Goal: Task Accomplishment & Management: Manage account settings

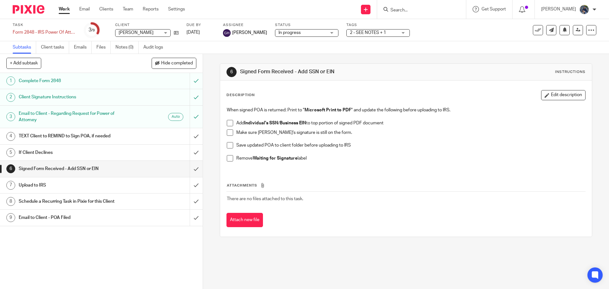
click at [412, 10] on input "Search" at bounding box center [418, 11] width 57 height 6
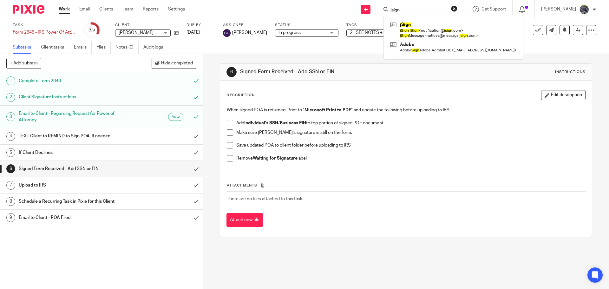
type input "jsign"
click button "submit" at bounding box center [0, 0] width 0 height 0
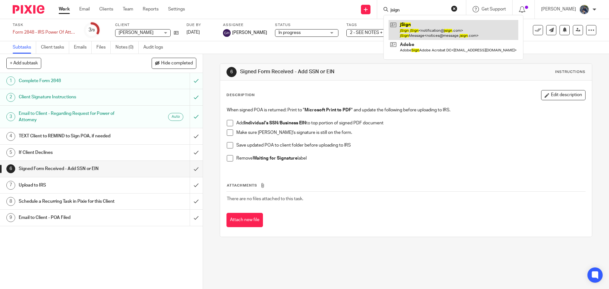
click at [428, 34] on link at bounding box center [454, 30] width 130 height 20
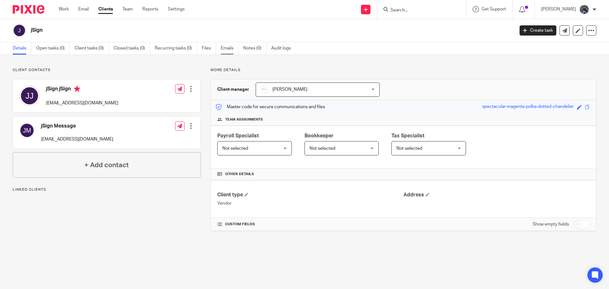
click at [222, 47] on link "Emails" at bounding box center [230, 48] width 18 height 12
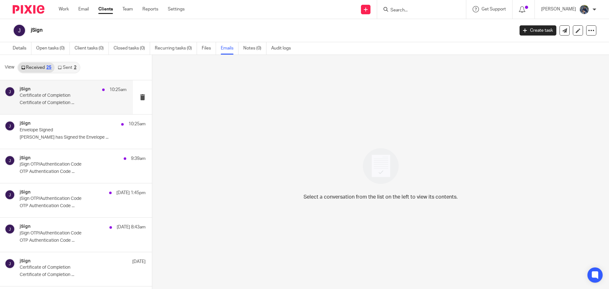
click at [50, 97] on p "Certificate of Completion" at bounding box center [63, 95] width 86 height 5
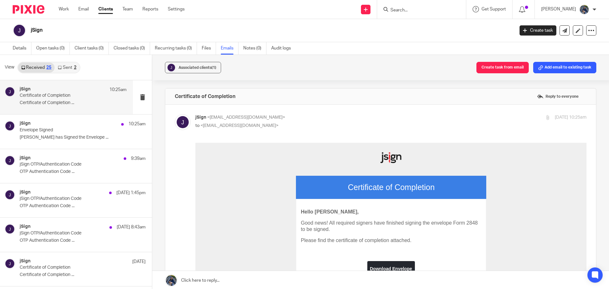
scroll to position [127, 0]
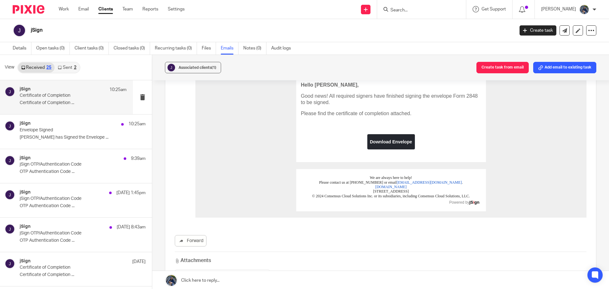
click at [394, 141] on link "Download Envelope" at bounding box center [391, 142] width 48 height 6
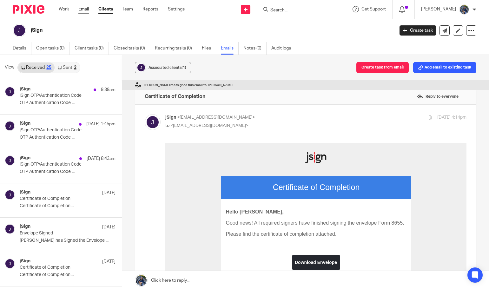
scroll to position [63, 0]
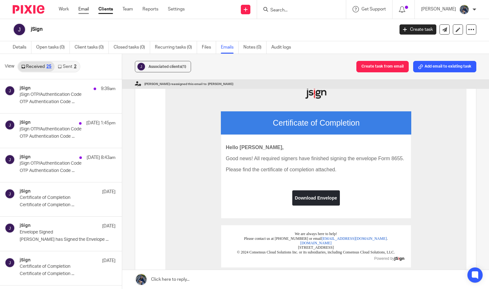
click at [80, 10] on link "Email" at bounding box center [83, 9] width 10 height 6
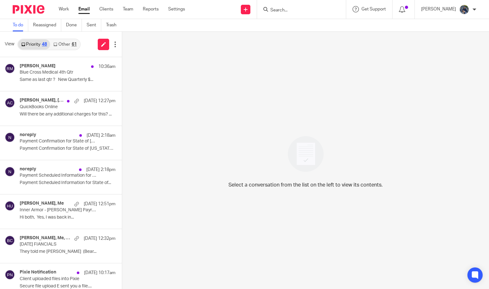
click at [68, 45] on link "Other 61" at bounding box center [65, 44] width 30 height 10
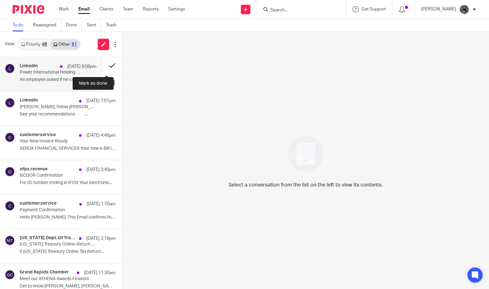
click at [106, 66] on button at bounding box center [112, 65] width 19 height 17
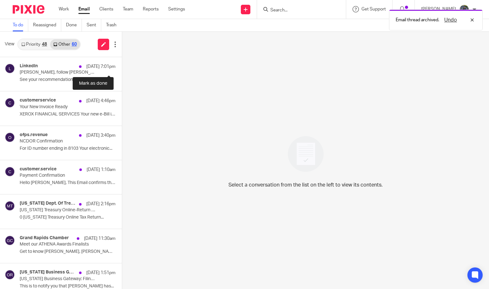
click at [122, 66] on button at bounding box center [124, 65] width 5 height 17
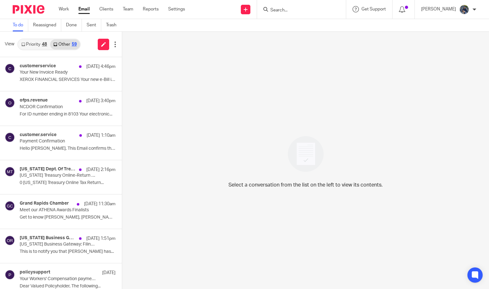
click at [286, 12] on input "Search" at bounding box center [298, 11] width 57 height 6
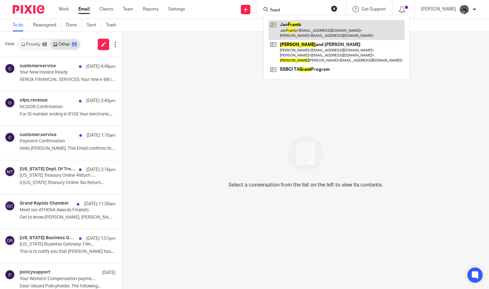
type input "frant"
click at [321, 34] on link at bounding box center [336, 30] width 136 height 20
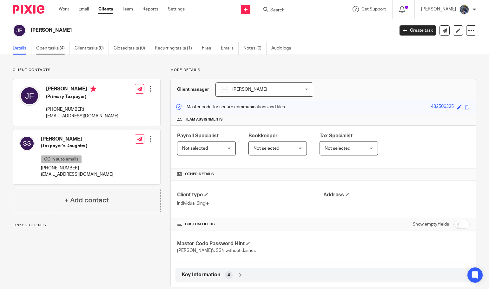
click at [40, 47] on link "Open tasks (4)" at bounding box center [53, 48] width 34 height 12
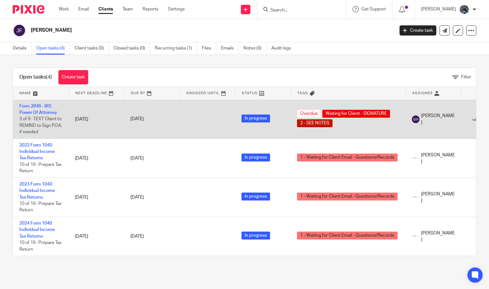
click at [30, 109] on td "Form 2848 - IRS Power Of Attorney 3 of 9 · TEXT Client to REMIND to Sign POA, i…" at bounding box center [41, 119] width 56 height 39
click at [30, 107] on link "Form 2848 - IRS Power Of Attorney" at bounding box center [38, 109] width 38 height 11
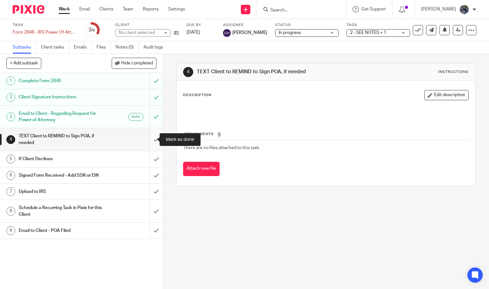
click at [151, 137] on input "submit" at bounding box center [81, 139] width 163 height 23
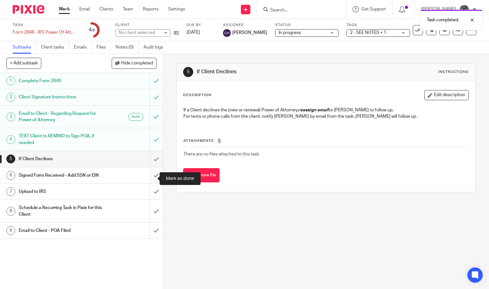
click at [150, 179] on input "submit" at bounding box center [81, 176] width 163 height 16
click at [79, 196] on h1 "Upload to IRS" at bounding box center [60, 192] width 83 height 10
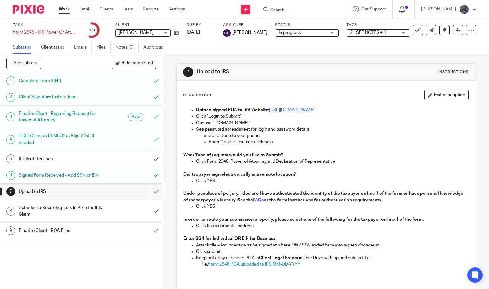
click at [287, 109] on link "https://www.irs.gov/tax-professionals/submit-forms-2848-and-8821-online" at bounding box center [291, 110] width 45 height 4
click at [116, 219] on div "Schedule a Recurring Task in Pixie for this Client" at bounding box center [81, 211] width 125 height 16
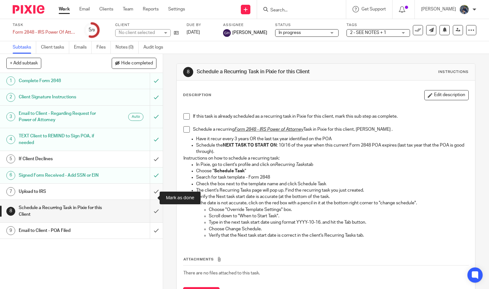
click at [148, 200] on input "submit" at bounding box center [81, 192] width 163 height 16
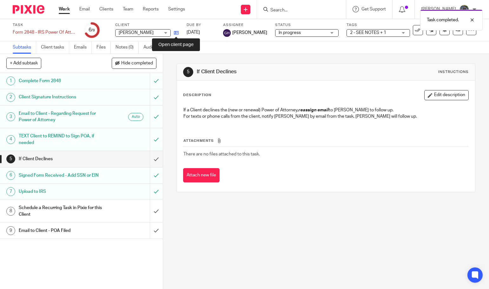
click at [176, 34] on icon at bounding box center [176, 32] width 5 height 5
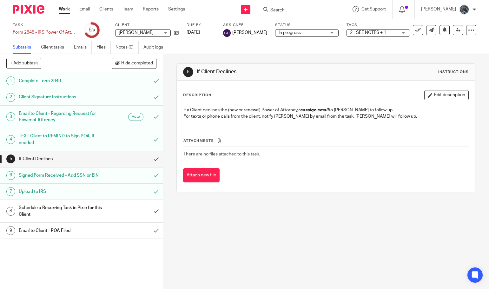
click at [86, 219] on h1 "Schedule a Recurring Task in Pixie for this Client" at bounding box center [60, 211] width 83 height 16
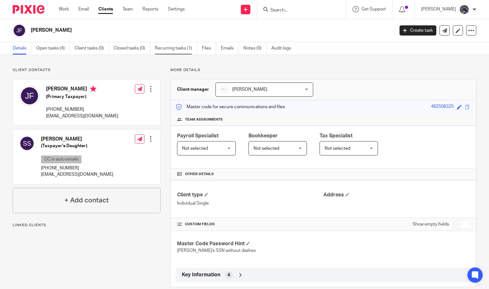
click at [171, 48] on link "Recurring tasks (1)" at bounding box center [176, 48] width 42 height 12
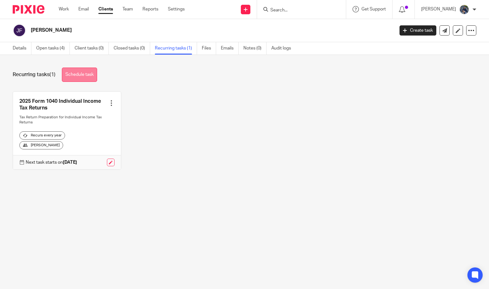
click at [83, 70] on link "Schedule task" at bounding box center [79, 75] width 35 height 14
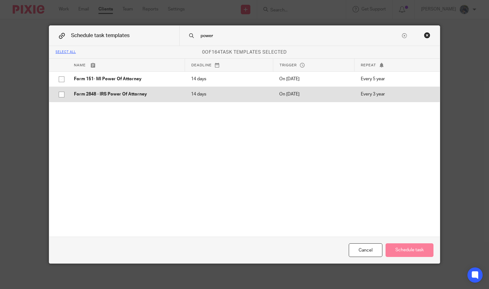
type input "power"
click at [117, 95] on p "Form 2848 - IRS Power Of Attorney" at bounding box center [126, 94] width 104 height 6
checkbox input "true"
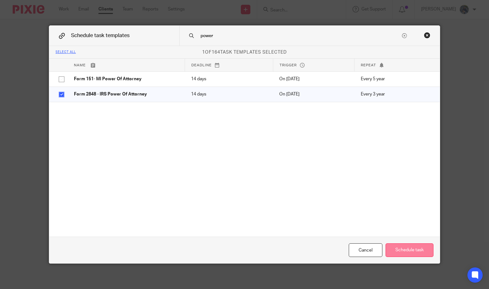
click at [408, 250] on button "Schedule task" at bounding box center [409, 250] width 48 height 14
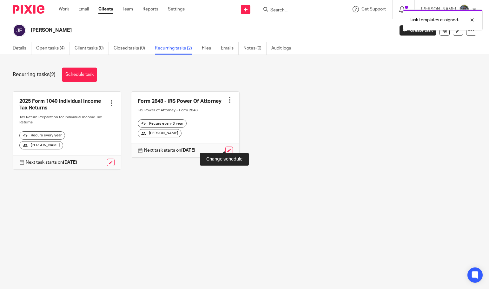
click at [225, 147] on link at bounding box center [229, 151] width 8 height 8
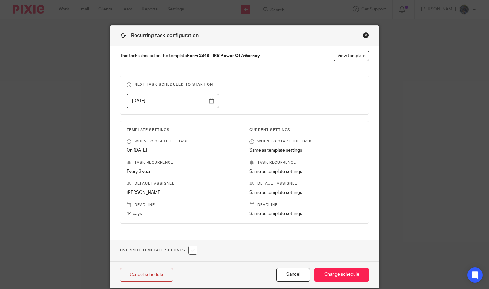
click at [190, 251] on input "checkbox" at bounding box center [192, 250] width 9 height 9
checkbox input "true"
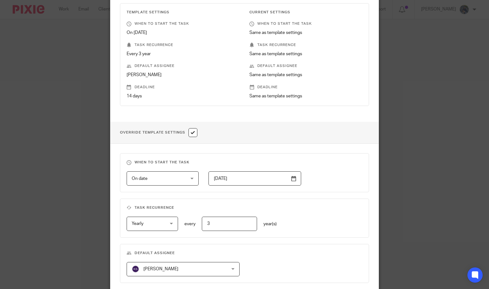
scroll to position [127, 0]
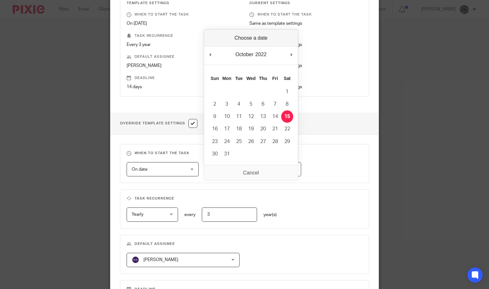
click at [290, 169] on input "[DATE]" at bounding box center [254, 169] width 93 height 14
type input "2028-10-16"
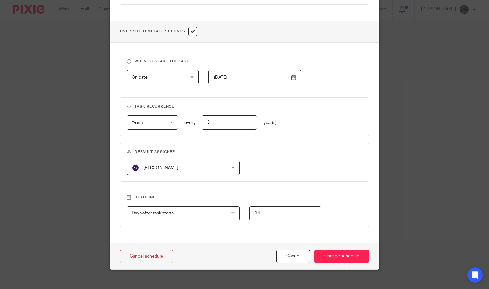
scroll to position [225, 0]
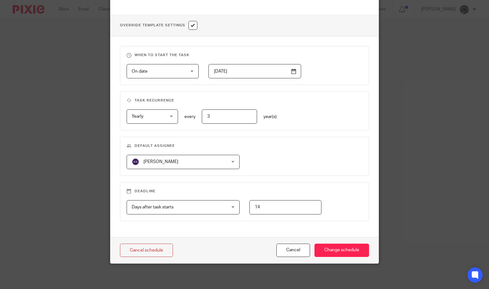
click at [231, 161] on div "Kelly Salmon Kelly Salmon" at bounding box center [183, 162] width 113 height 14
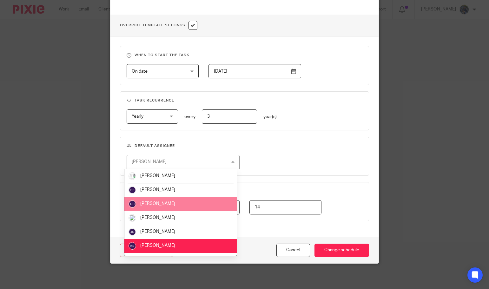
click at [194, 202] on li "[PERSON_NAME]" at bounding box center [180, 204] width 112 height 14
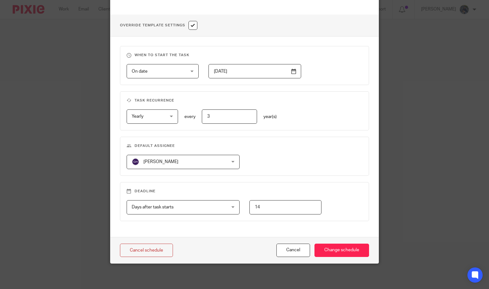
click at [230, 163] on div "Gabby Hallatschek Gabby Hallatschek" at bounding box center [183, 162] width 113 height 14
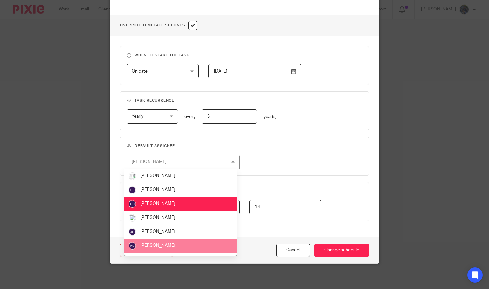
click at [163, 247] on span "[PERSON_NAME]" at bounding box center [157, 245] width 35 height 4
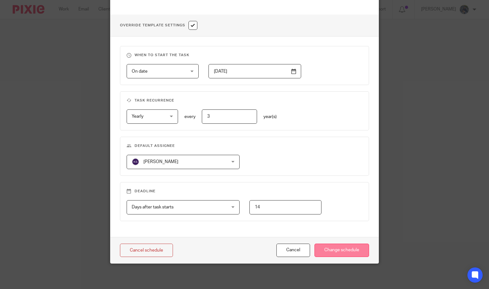
click at [331, 253] on input "Change schedule" at bounding box center [341, 251] width 55 height 14
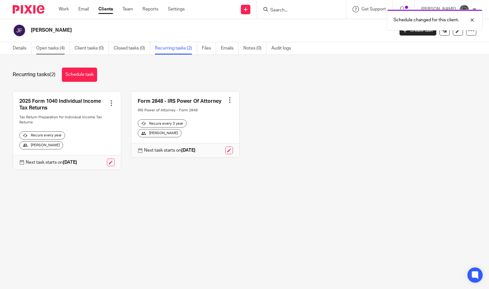
click at [41, 46] on link "Open tasks (4)" at bounding box center [53, 48] width 34 height 12
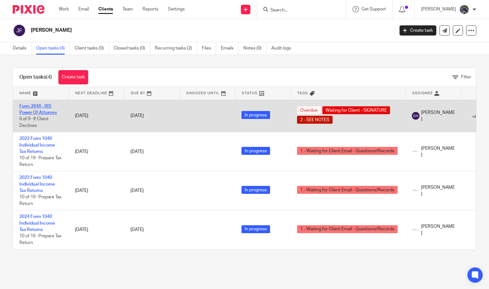
click at [34, 111] on link "Form 2848 - IRS Power Of Attorney" at bounding box center [38, 109] width 38 height 11
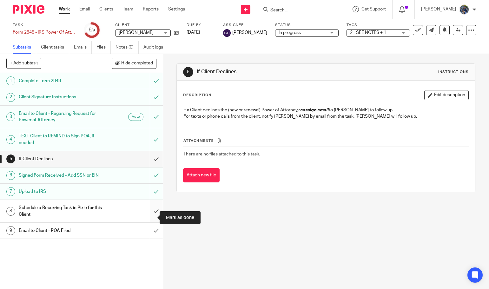
click at [151, 214] on input "submit" at bounding box center [81, 211] width 163 height 23
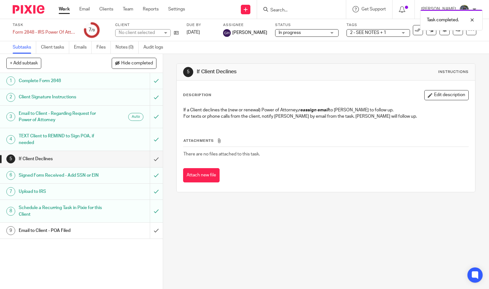
click at [80, 235] on h1 "Email to Client - POA Filed" at bounding box center [60, 231] width 83 height 10
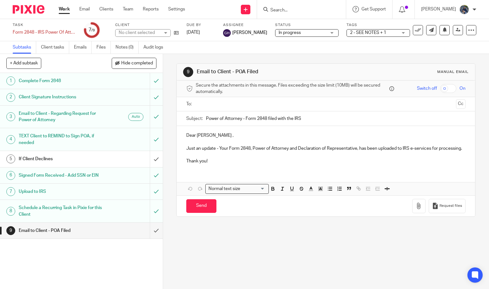
click at [227, 105] on input "text" at bounding box center [325, 104] width 255 height 7
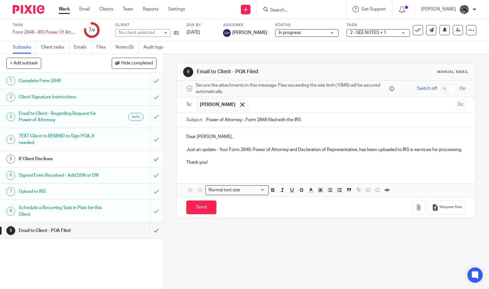
click at [277, 106] on input "text" at bounding box center [352, 105] width 202 height 12
click at [215, 137] on p "Dear Jan Frantz ," at bounding box center [325, 137] width 279 height 6
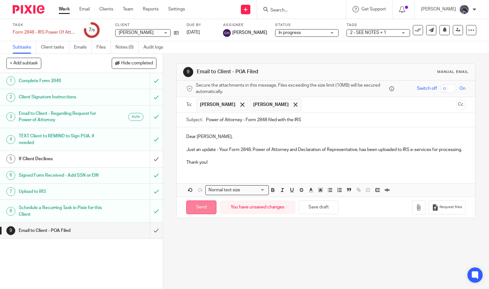
click at [197, 213] on input "Send" at bounding box center [201, 208] width 30 height 14
type input "Sent"
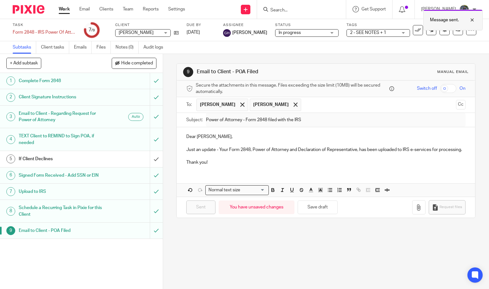
click at [473, 20] on div at bounding box center [467, 20] width 17 height 8
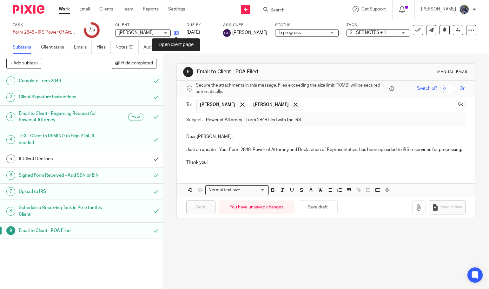
click at [177, 32] on icon at bounding box center [176, 32] width 5 height 5
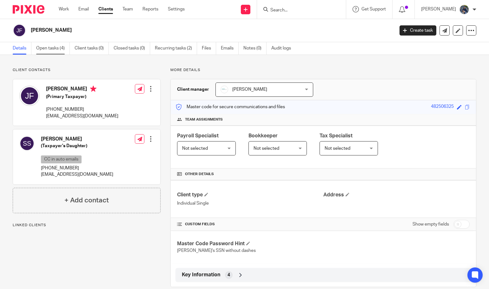
click at [50, 47] on link "Open tasks (4)" at bounding box center [53, 48] width 34 height 12
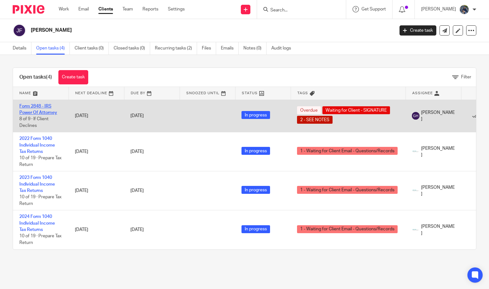
click at [41, 108] on link "Form 2848 - IRS Power Of Attorney" at bounding box center [38, 109] width 38 height 11
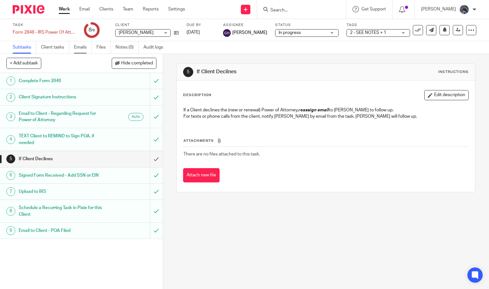
click at [78, 48] on link "Emails" at bounding box center [83, 47] width 18 height 12
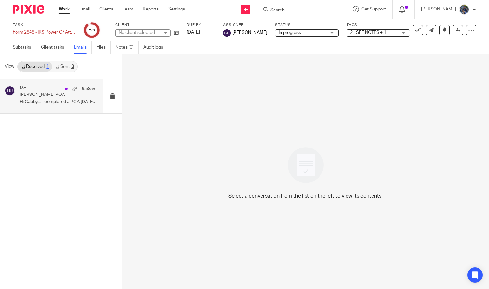
click at [59, 89] on div "Me 9:58am" at bounding box center [58, 89] width 77 height 6
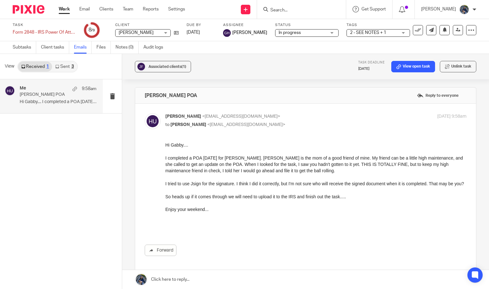
click at [169, 278] on link at bounding box center [305, 279] width 367 height 19
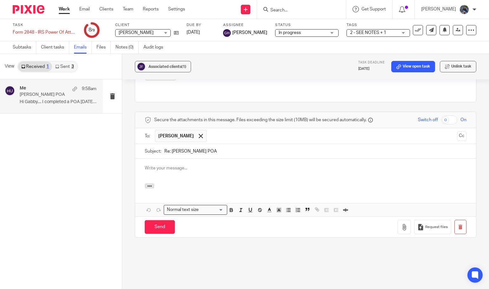
click at [167, 165] on p at bounding box center [306, 168] width 322 height 6
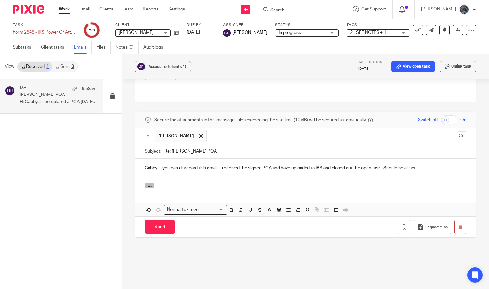
click at [148, 184] on icon "button" at bounding box center [149, 186] width 5 height 5
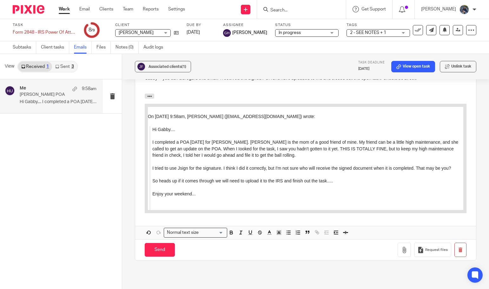
scroll to position [313, 0]
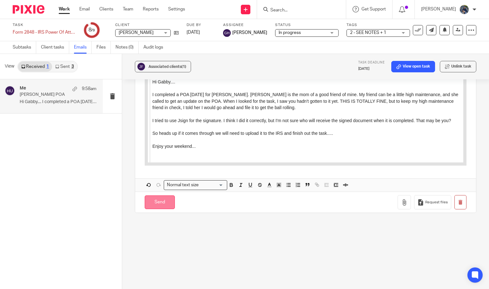
click at [166, 195] on input "Send" at bounding box center [160, 202] width 30 height 14
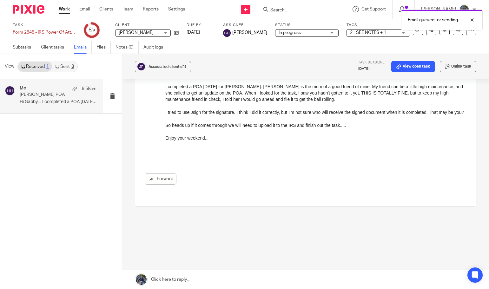
scroll to position [65, 0]
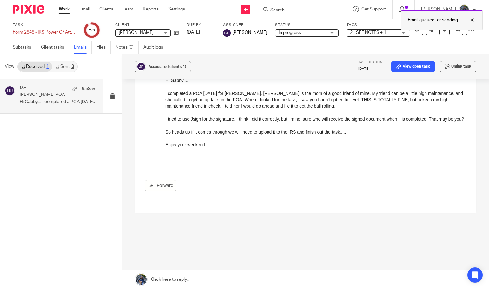
click at [471, 20] on div at bounding box center [467, 20] width 17 height 8
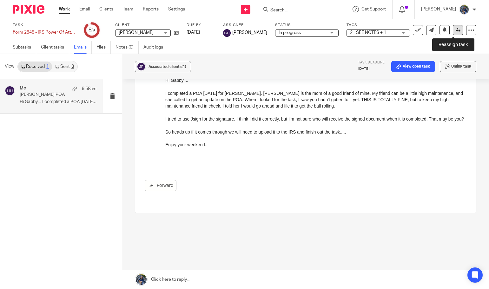
click at [453, 34] on link at bounding box center [458, 30] width 10 height 10
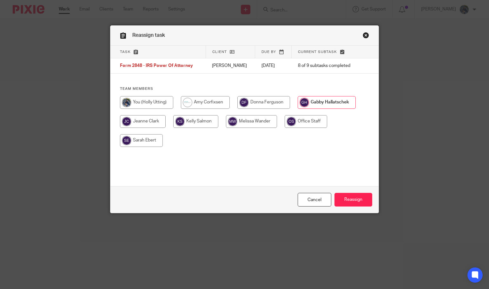
click at [156, 102] on input "radio" at bounding box center [146, 102] width 53 height 13
radio input "true"
click at [352, 200] on input "Reassign" at bounding box center [353, 200] width 38 height 14
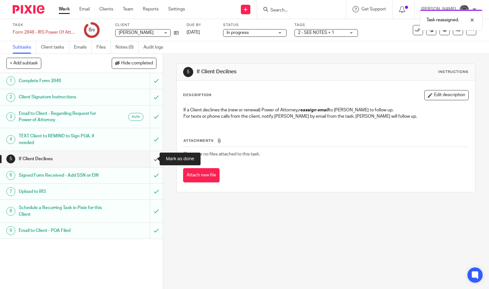
click at [151, 159] on input "submit" at bounding box center [81, 159] width 163 height 16
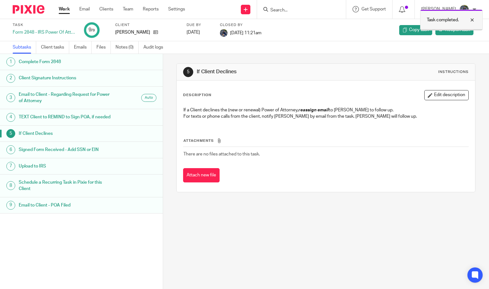
click at [473, 18] on div at bounding box center [467, 20] width 17 height 8
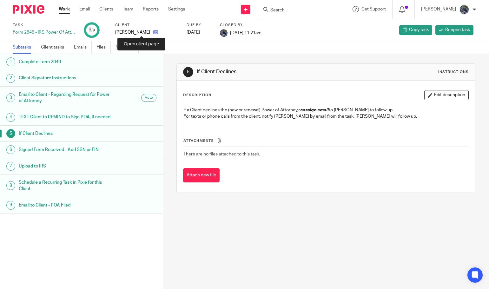
click at [153, 32] on icon at bounding box center [155, 32] width 5 height 5
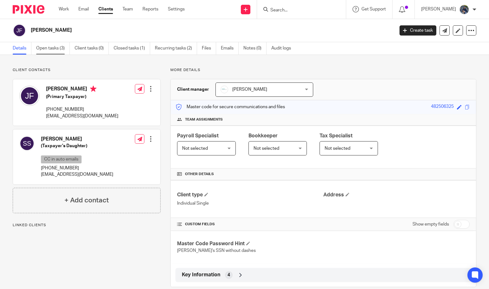
click at [52, 46] on link "Open tasks (3)" at bounding box center [53, 48] width 34 height 12
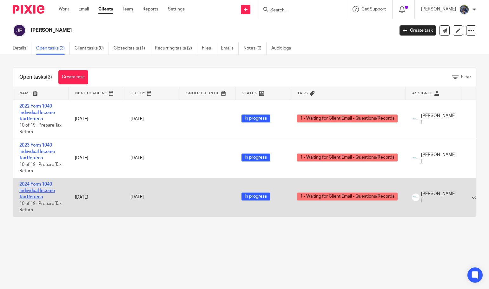
click at [33, 183] on link "2024 Form 1040 Individual Income Tax Returns" at bounding box center [37, 190] width 36 height 17
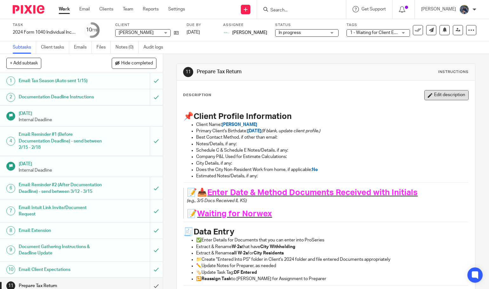
click at [434, 94] on button "Edit description" at bounding box center [446, 95] width 44 height 10
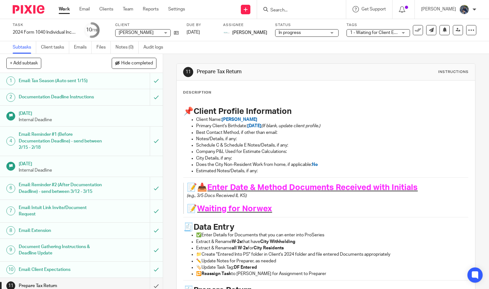
click at [276, 210] on h1 "📝 Waiting for Norwex" at bounding box center [321, 209] width 269 height 10
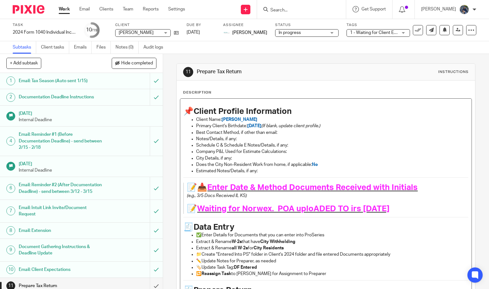
click span "Waiting for Norwex. POA uploADED TO irs [DATE]"
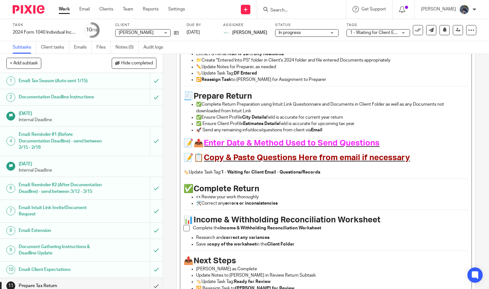
scroll to position [255, 0]
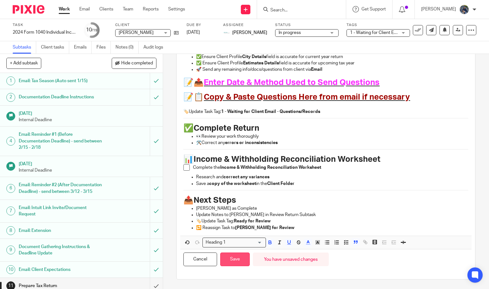
click button "Save"
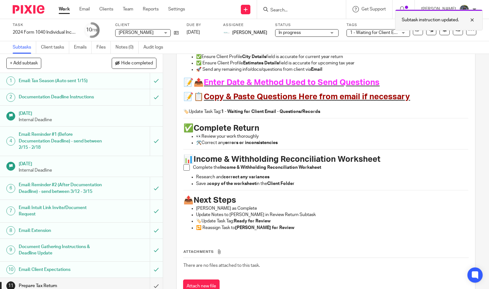
click div
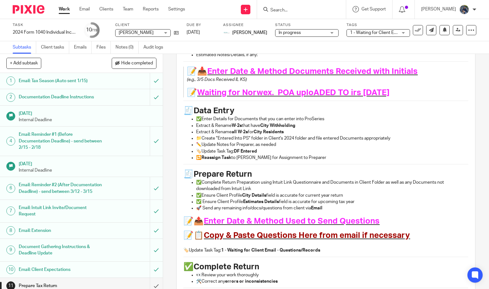
scroll to position [69, 0]
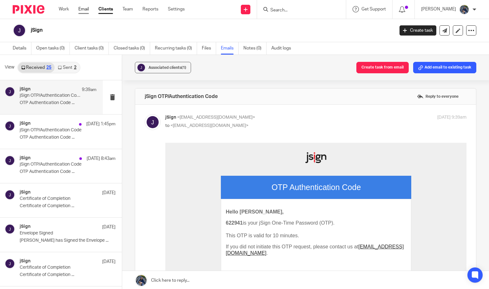
click at [81, 9] on link "Email" at bounding box center [83, 9] width 10 height 6
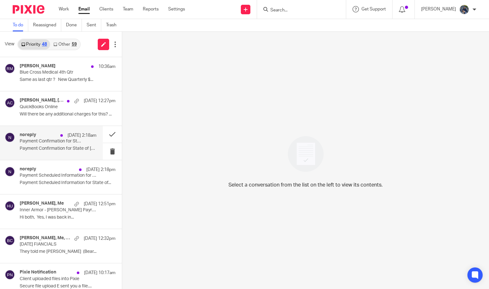
click at [46, 143] on p "Payment Confirmation for State of Michigan Business Taxes" at bounding box center [51, 141] width 62 height 5
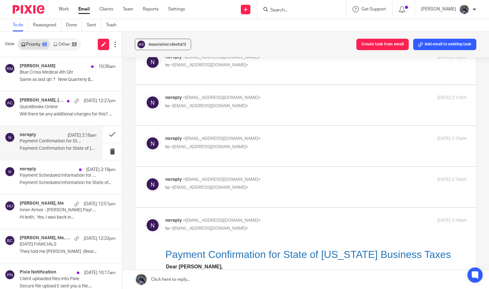
scroll to position [508, 0]
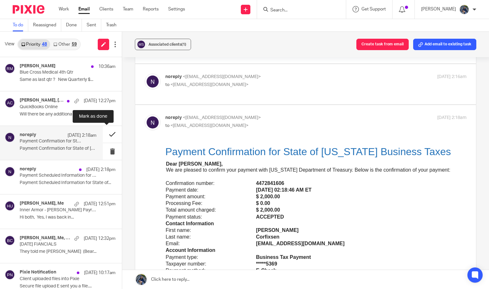
click at [107, 131] on button at bounding box center [112, 134] width 19 height 17
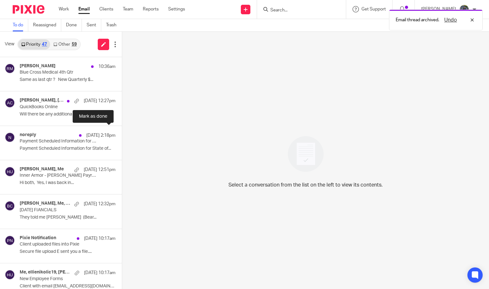
click at [122, 131] on button at bounding box center [124, 134] width 5 height 17
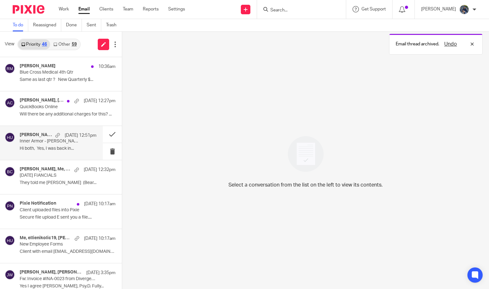
click at [52, 137] on div "Sep 11 12:51pm" at bounding box center [74, 135] width 44 height 6
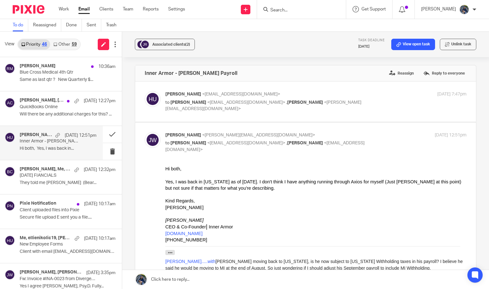
scroll to position [63, 0]
